Goal: Transaction & Acquisition: Purchase product/service

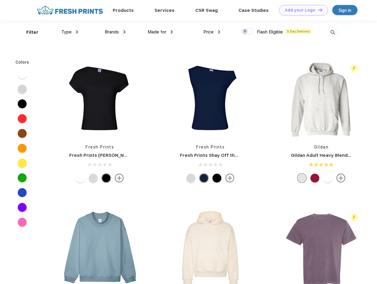
click at [301, 10] on link "Add your Logo Design Tool" at bounding box center [303, 10] width 49 height 10
click at [0, 0] on div "Design Tool" at bounding box center [0, 0] width 0 height 0
click at [318, 10] on link "Add your Logo Design Tool" at bounding box center [303, 10] width 49 height 10
click at [28, 32] on div "Filter" at bounding box center [32, 32] width 12 height 7
click at [70, 32] on span "Type" at bounding box center [66, 31] width 10 height 5
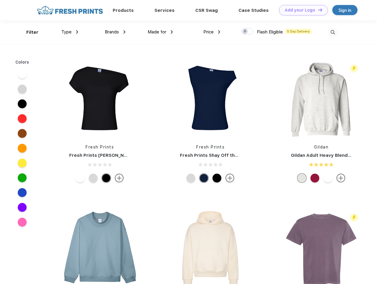
click at [115, 32] on span "Brands" at bounding box center [112, 31] width 14 height 5
click at [160, 32] on span "Made for" at bounding box center [157, 31] width 19 height 5
click at [212, 32] on span "Price" at bounding box center [208, 31] width 10 height 5
click at [247, 32] on div at bounding box center [248, 31] width 12 height 7
click at [245, 32] on input "checkbox" at bounding box center [244, 30] width 4 height 4
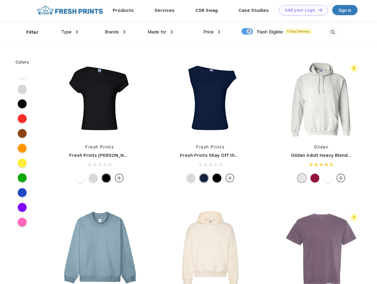
click at [333, 32] on img at bounding box center [333, 33] width 10 height 10
